Goal: Communication & Community: Answer question/provide support

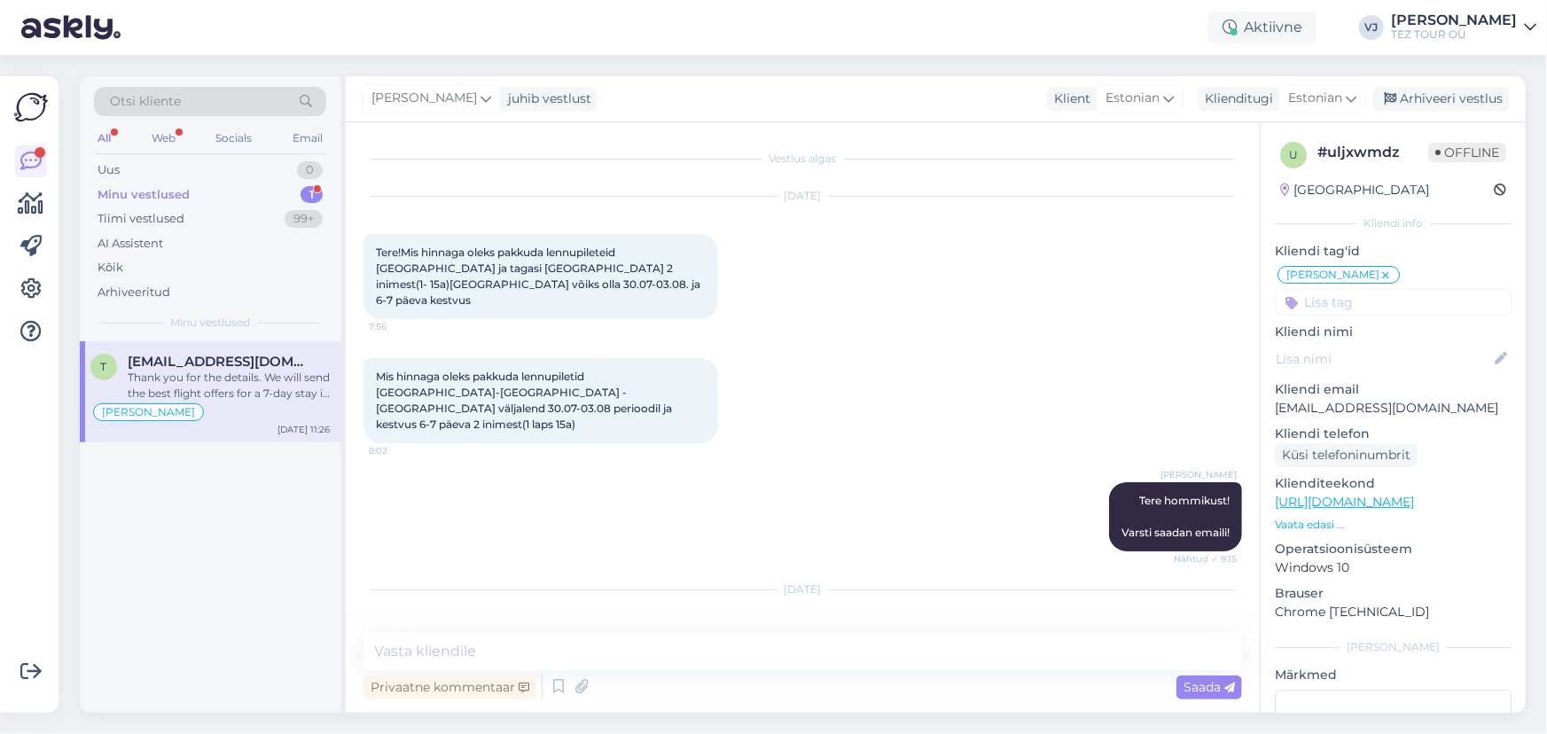
scroll to position [851, 0]
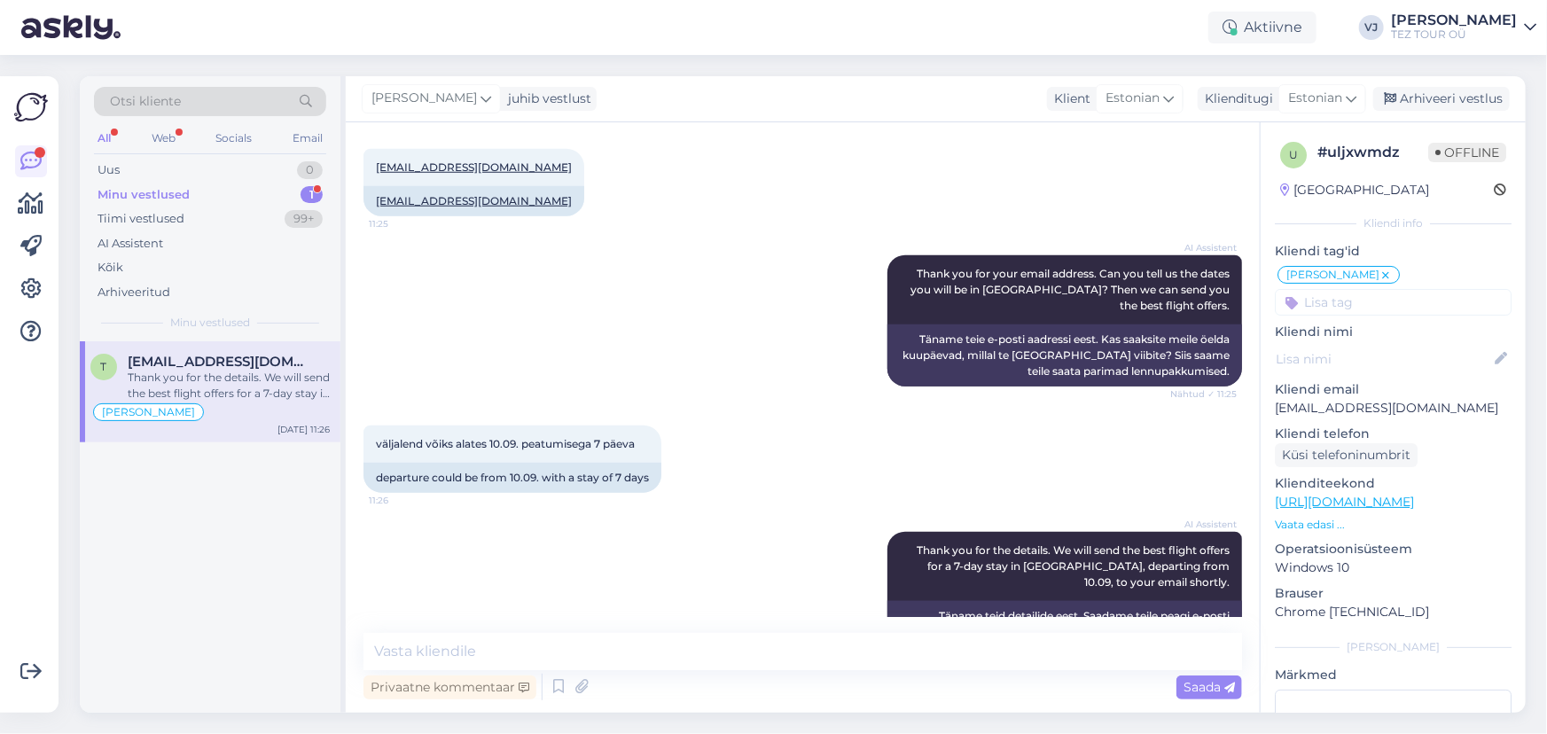
drag, startPoint x: 177, startPoint y: 380, endPoint x: 228, endPoint y: 380, distance: 50.5
click at [177, 380] on div "Thank you for the details. We will send the best flight offers for a 7-day stay…" at bounding box center [229, 386] width 202 height 32
click at [568, 691] on icon at bounding box center [558, 687] width 21 height 27
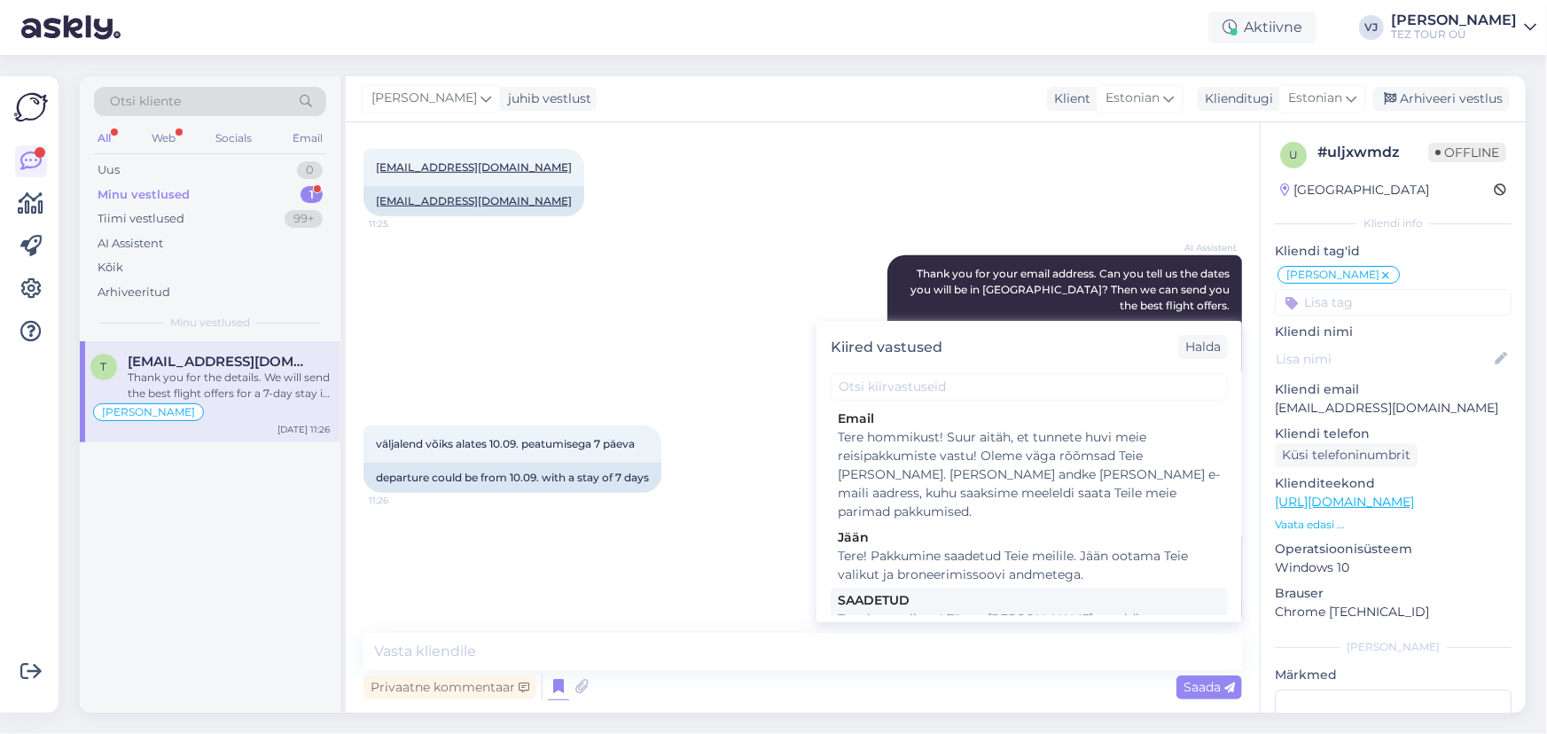
scroll to position [3, 0]
click at [1071, 546] on div "Tere! Pakkumine saadetud Teie meilile. Jään ootama Teie valikut ja broneerimiss…" at bounding box center [1029, 564] width 383 height 37
type textarea "Tere! Pakkumine saadetud Teie meilile. Jään ootama Teie valikut ja broneerimiss…"
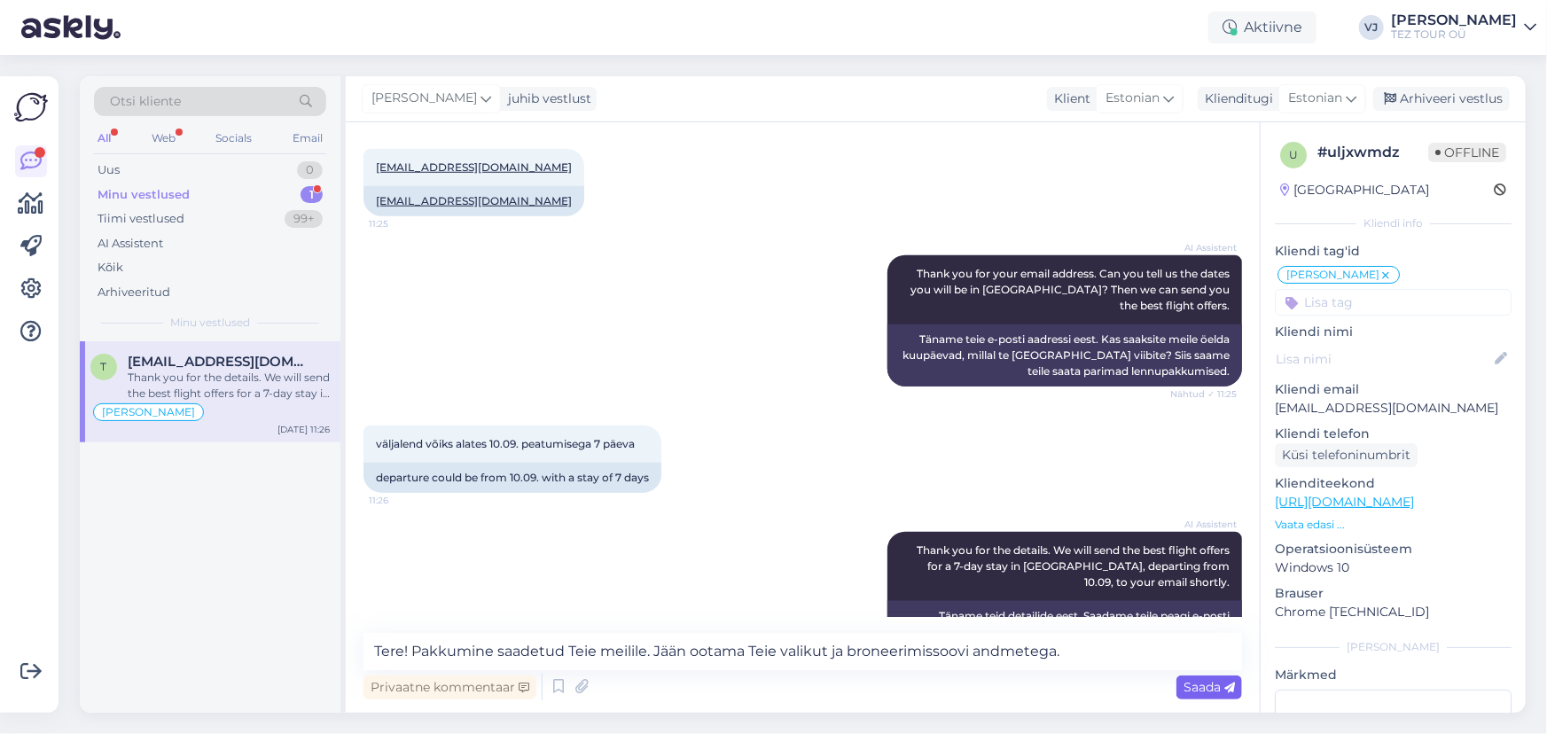
click at [1211, 682] on span "Saada" at bounding box center [1209, 687] width 51 height 16
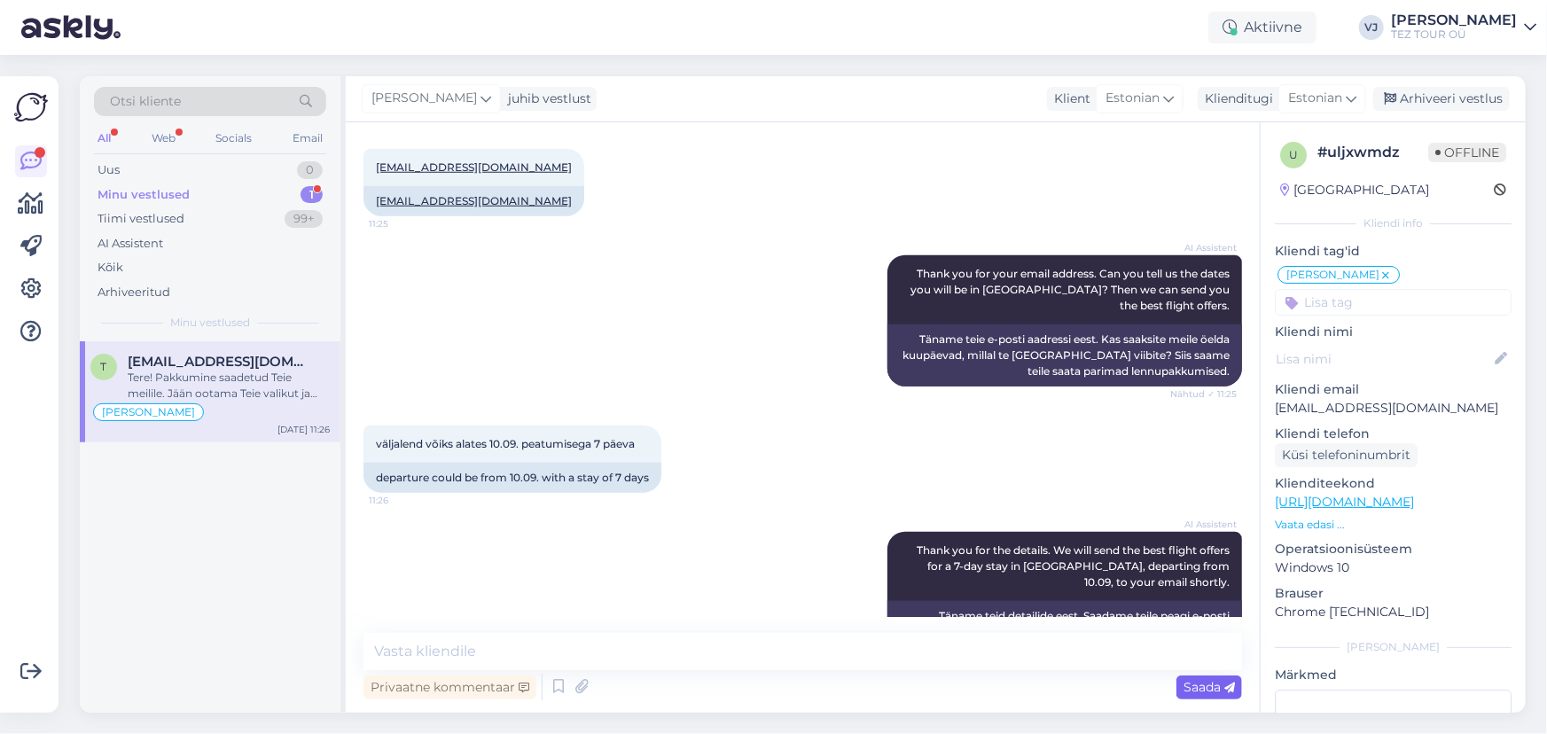
scroll to position [944, 0]
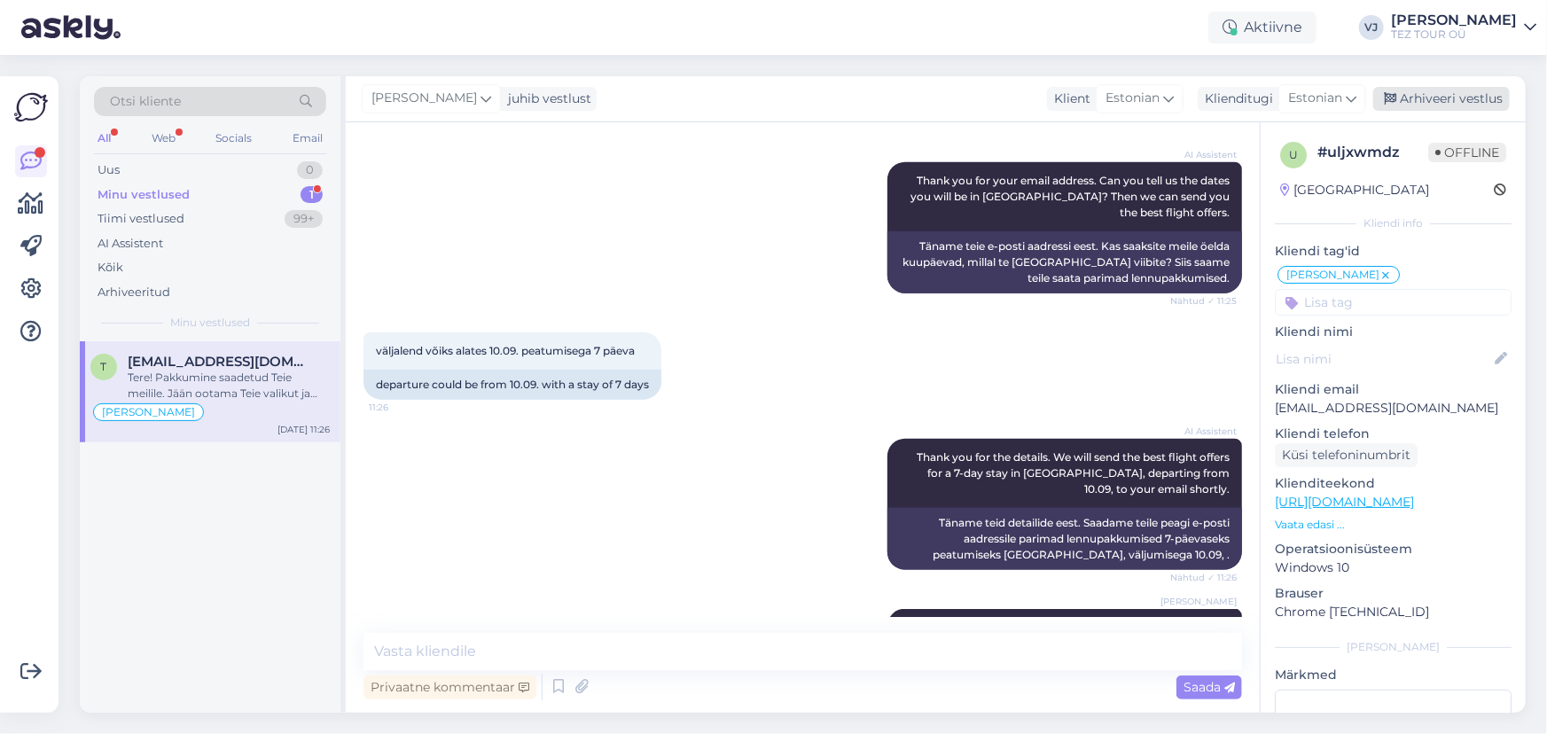
click at [1455, 101] on div "Arhiveeri vestlus" at bounding box center [1442, 99] width 137 height 24
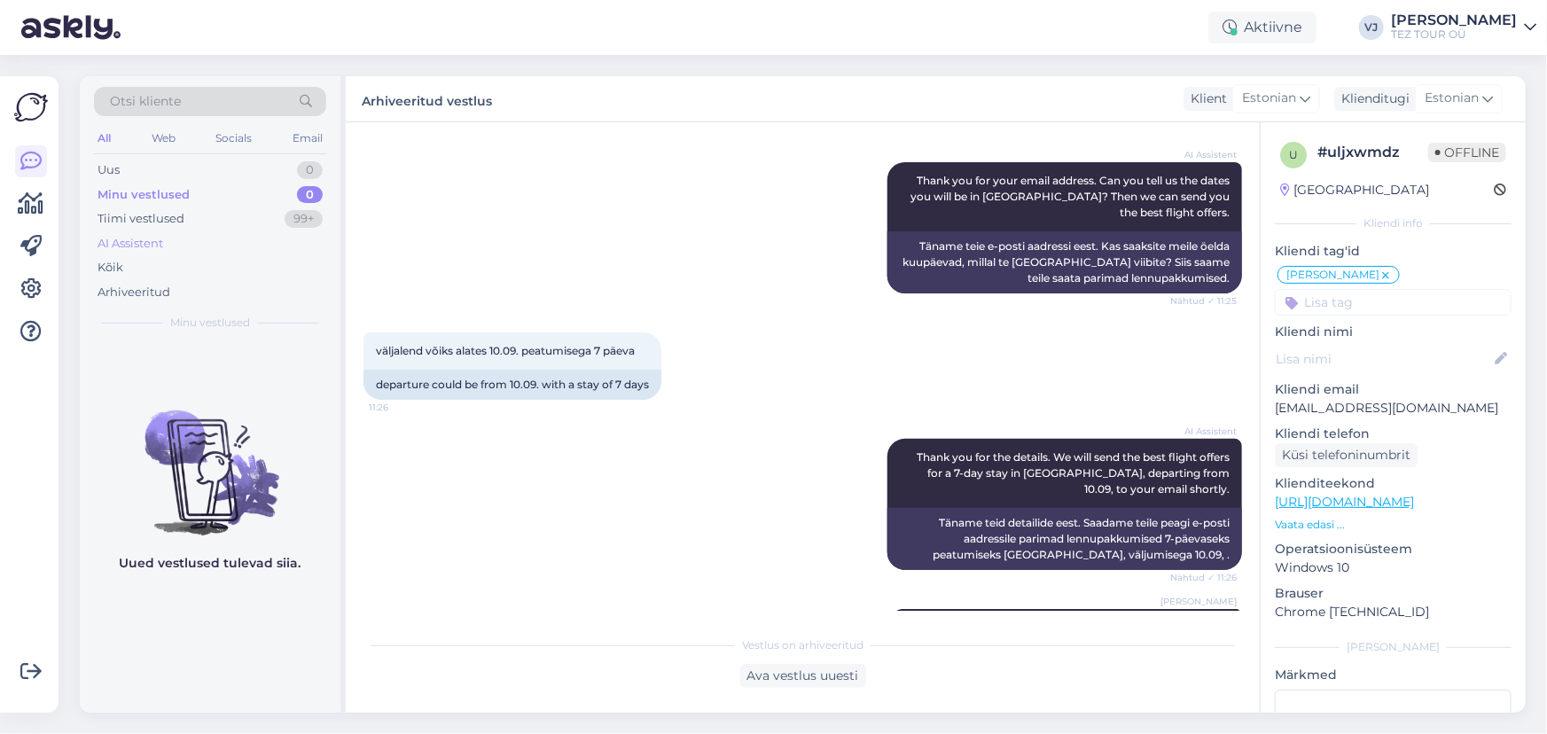
click at [217, 244] on div "AI Assistent" at bounding box center [210, 243] width 232 height 25
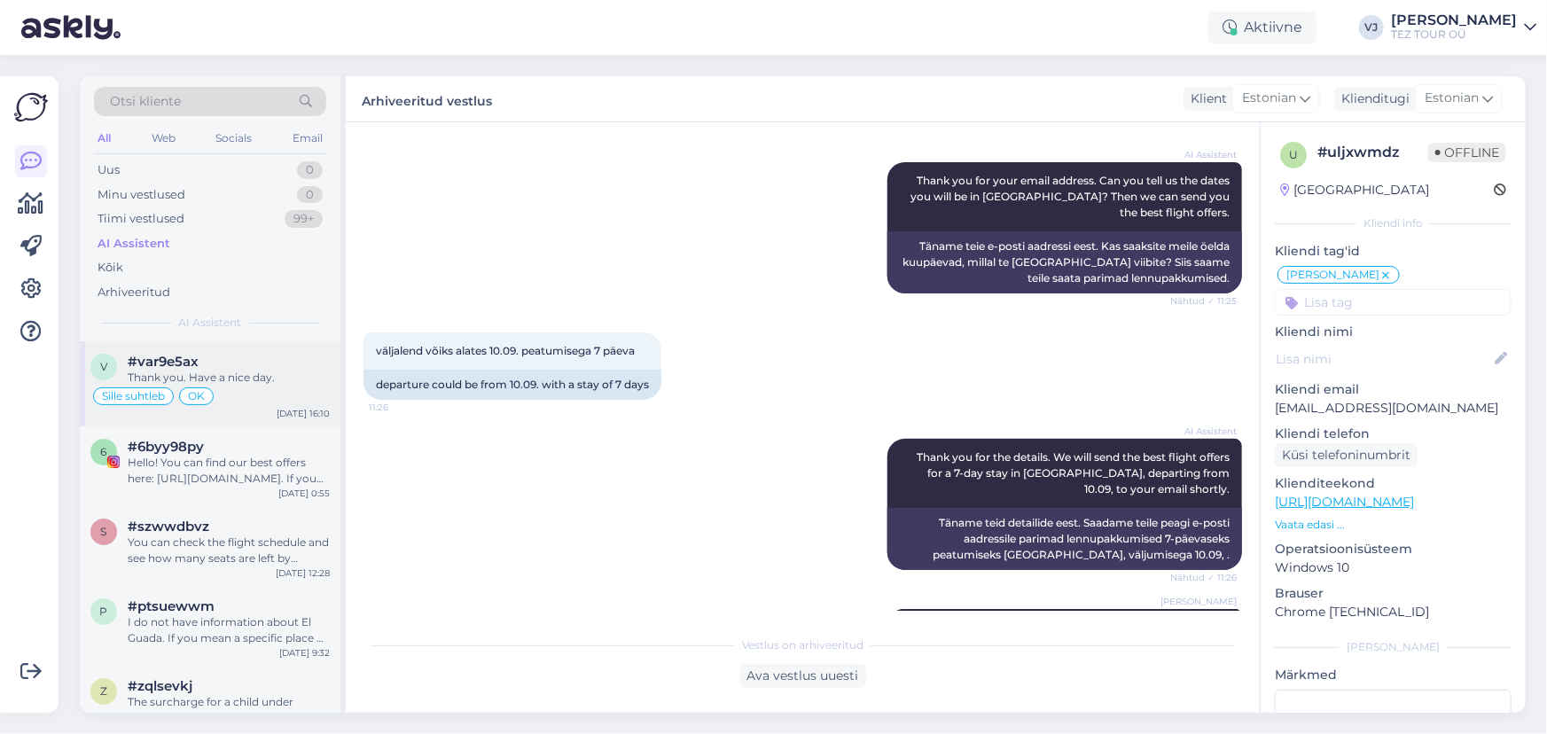
click at [262, 379] on div "Thank you. Have a nice day." at bounding box center [229, 378] width 202 height 16
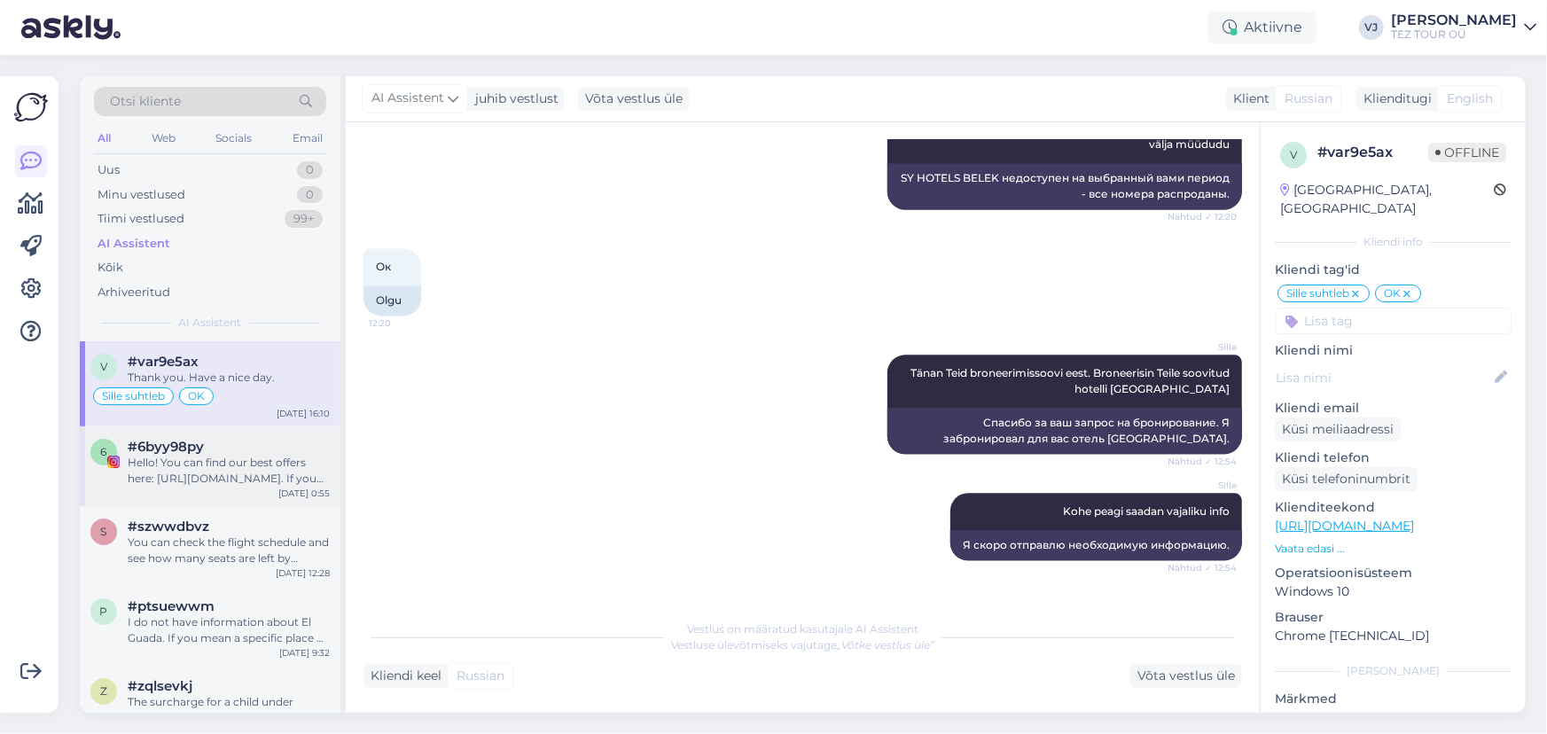
scroll to position [1915, 0]
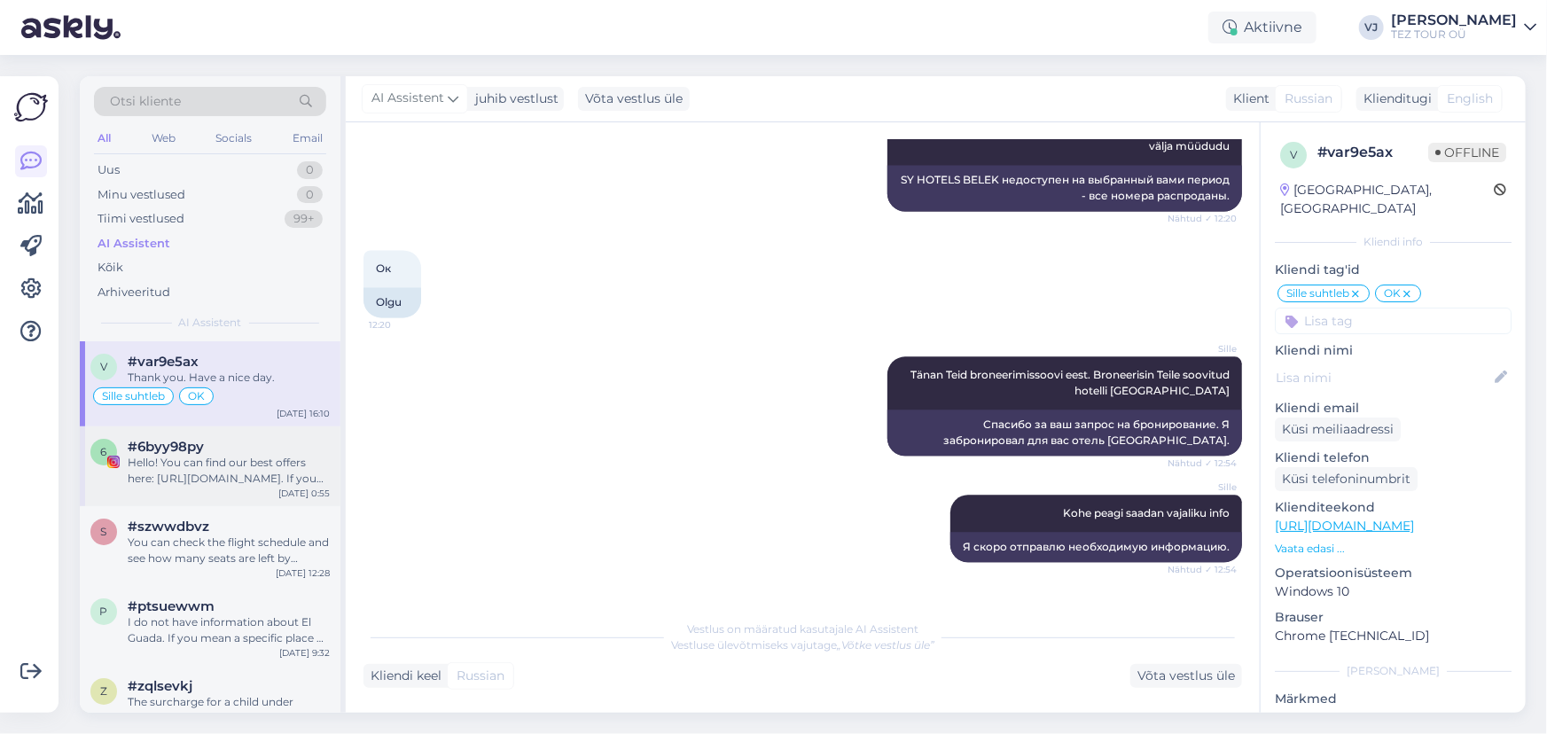
click at [220, 445] on div "#6byy98py" at bounding box center [229, 447] width 202 height 16
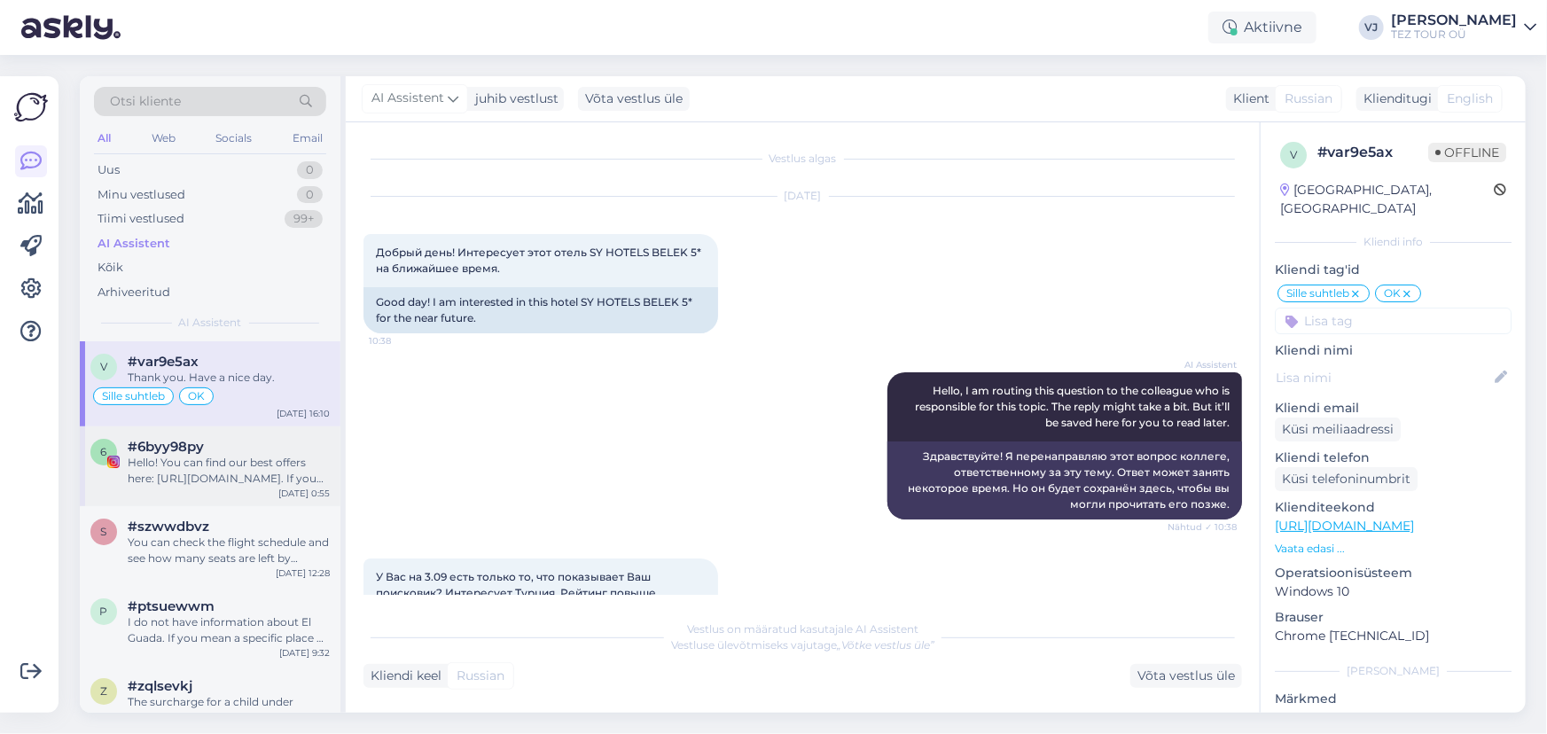
scroll to position [137, 0]
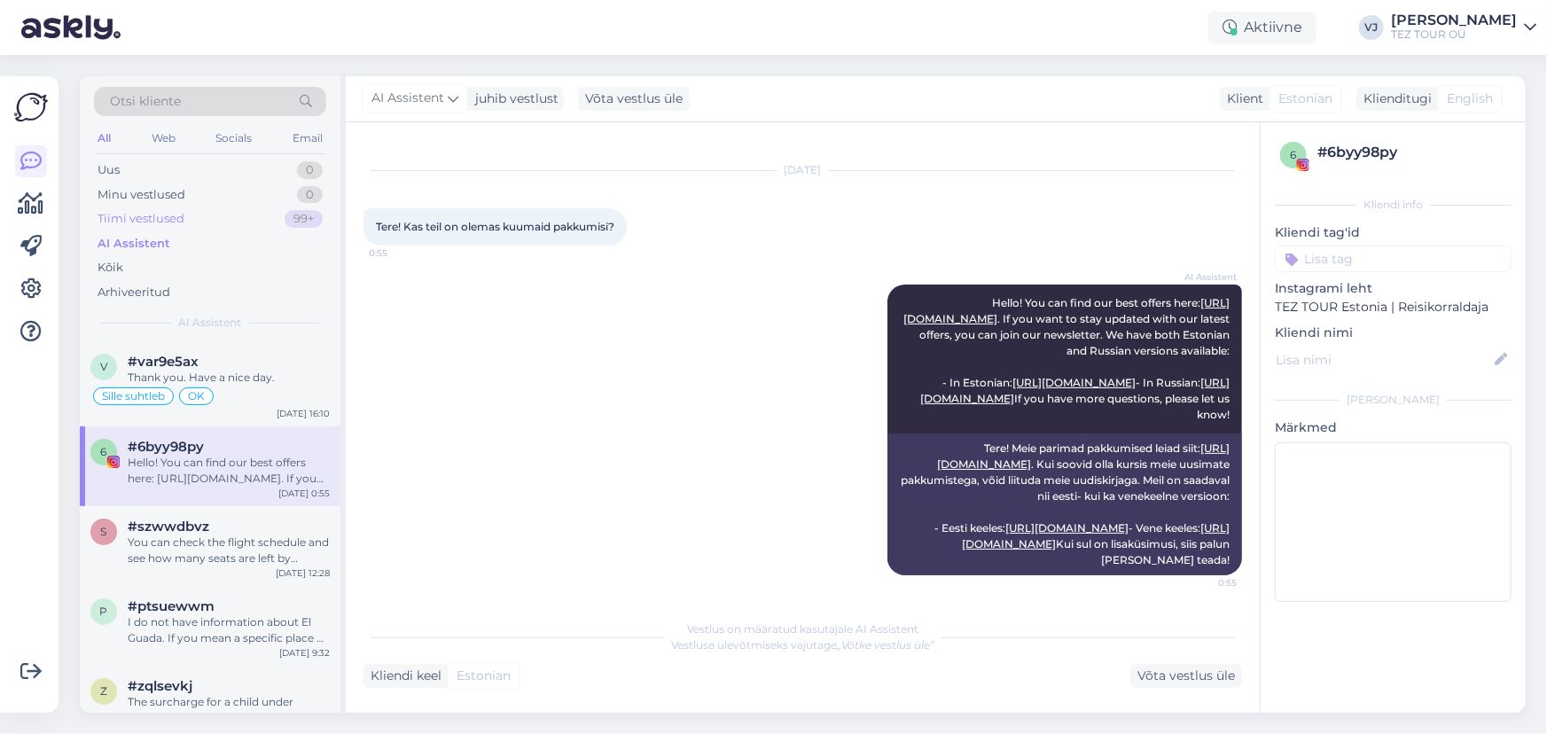
click at [249, 216] on div "Tiimi vestlused 99+" at bounding box center [210, 219] width 232 height 25
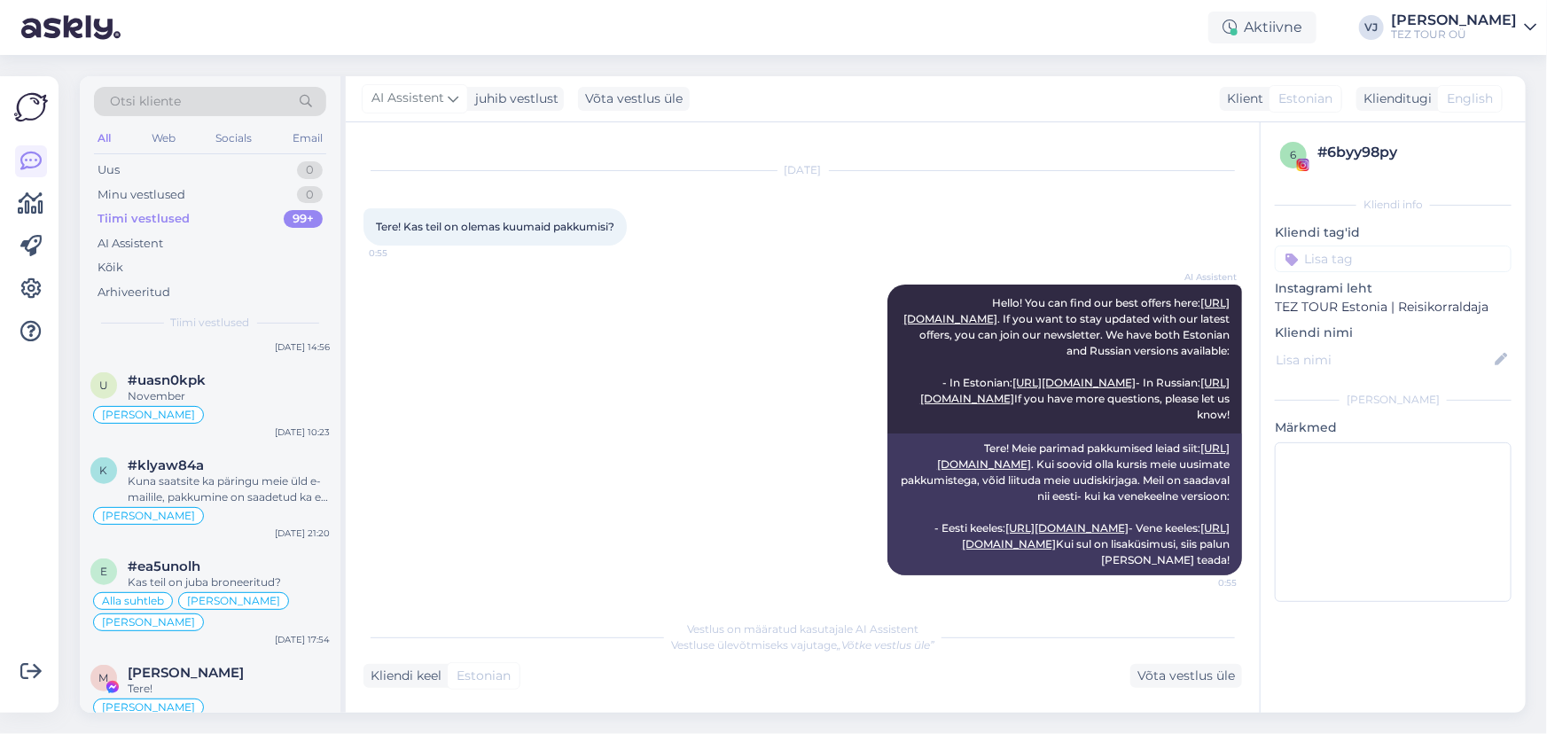
scroll to position [924, 0]
click at [121, 171] on div "Uus 0" at bounding box center [210, 170] width 232 height 25
